Goal: Task Accomplishment & Management: Manage account settings

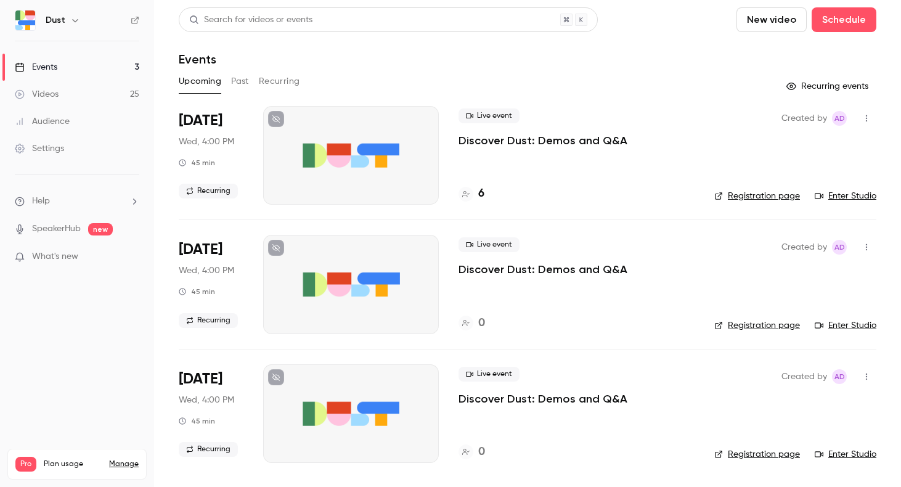
click at [49, 147] on div "Settings" at bounding box center [39, 148] width 49 height 12
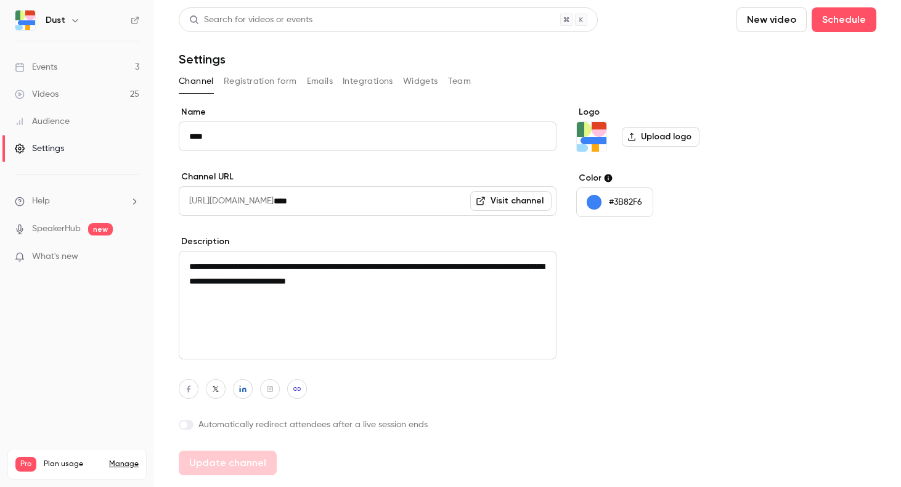
click at [126, 459] on link "Manage" at bounding box center [124, 464] width 30 height 10
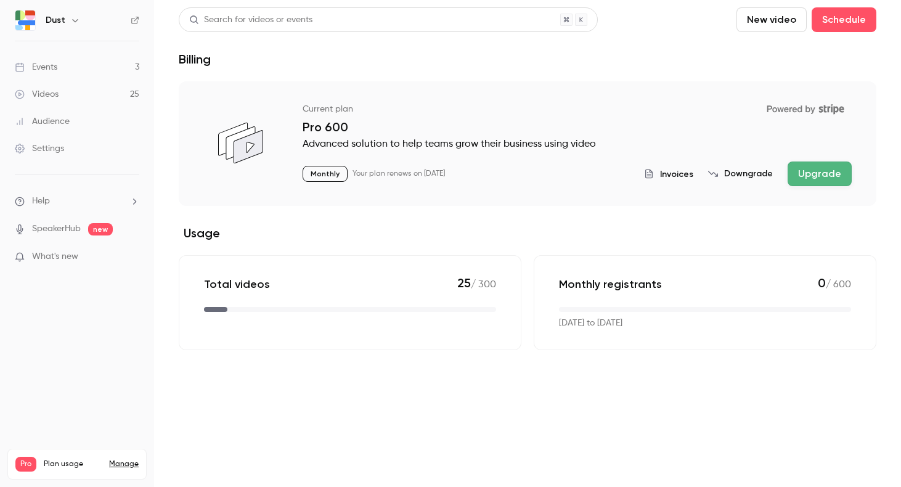
click at [663, 172] on button "Invoices" at bounding box center [668, 174] width 49 height 13
